Goal: Information Seeking & Learning: Learn about a topic

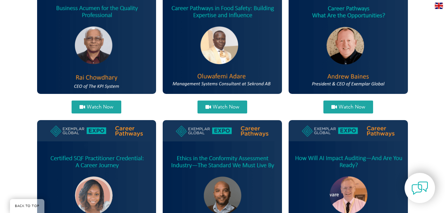
scroll to position [288, 0]
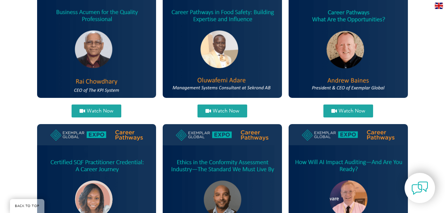
click at [226, 106] on link "Watch Now" at bounding box center [222, 110] width 50 height 13
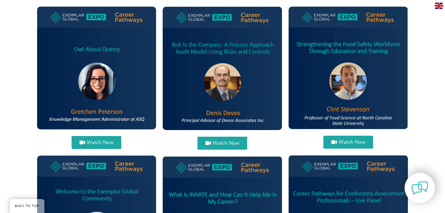
scroll to position [712, 0]
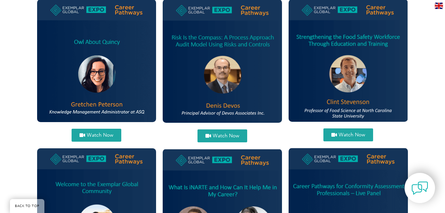
click at [226, 129] on link "Watch Now" at bounding box center [222, 135] width 50 height 13
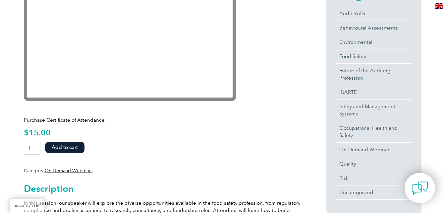
scroll to position [213, 0]
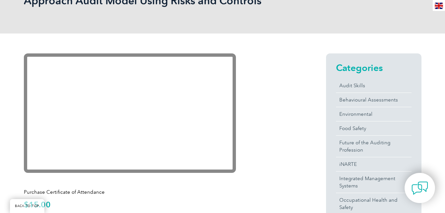
scroll to position [150, 0]
